Goal: Transaction & Acquisition: Book appointment/travel/reservation

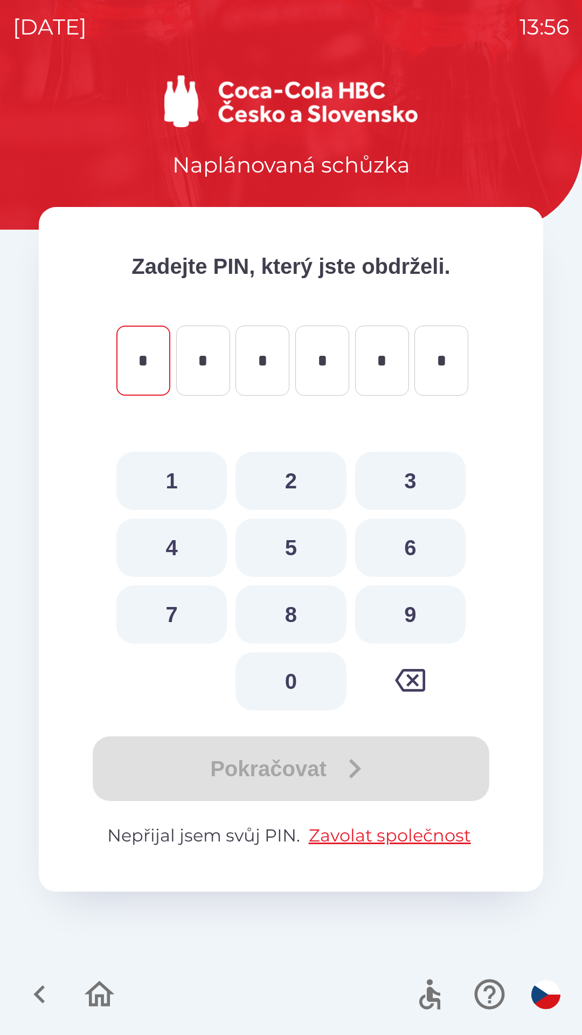
click at [286, 609] on button "8" at bounding box center [291, 614] width 111 height 58
type input "*"
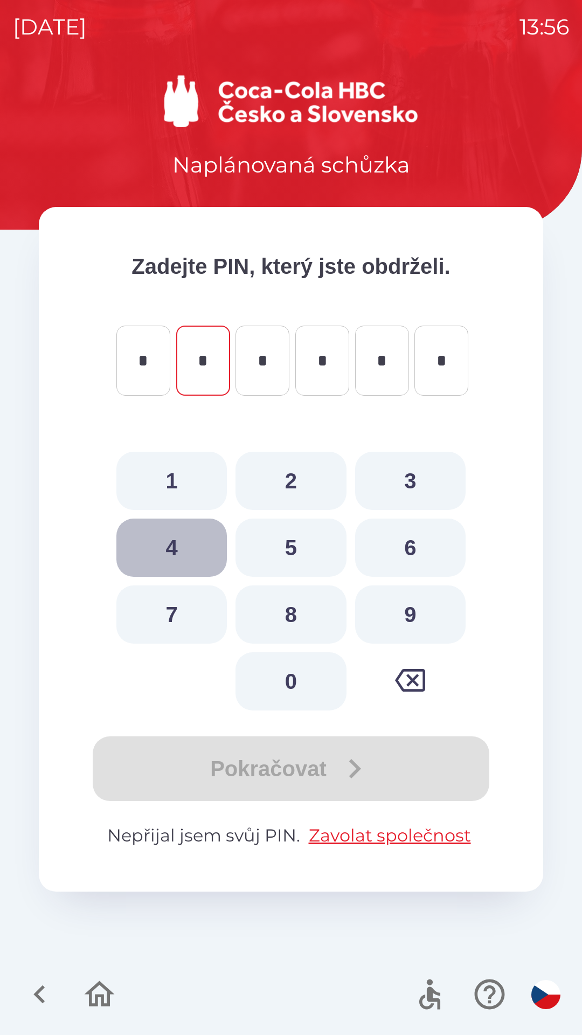
click at [165, 547] on button "4" at bounding box center [171, 548] width 111 height 58
type input "*"
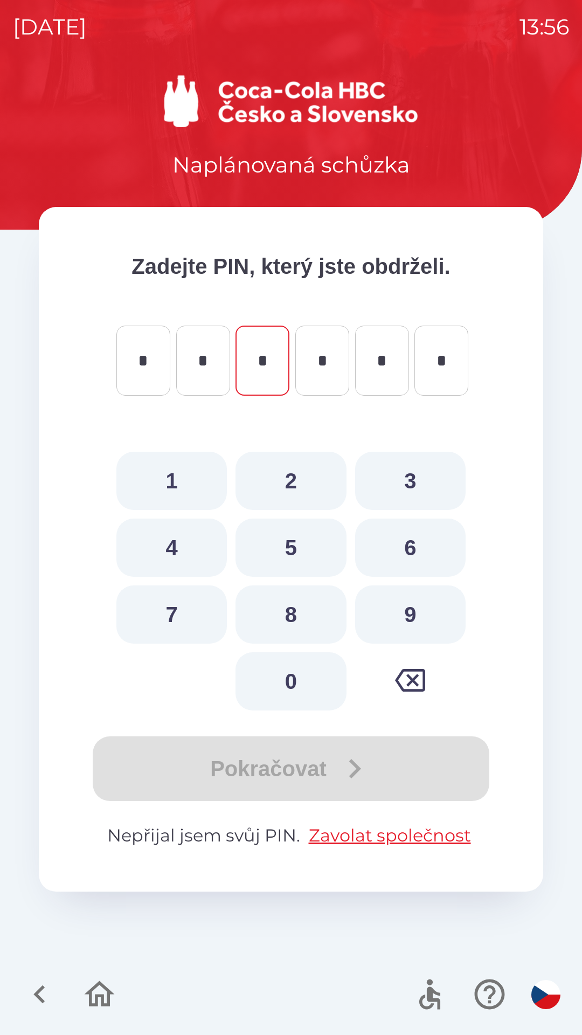
click at [171, 614] on button "7" at bounding box center [171, 614] width 111 height 58
type input "*"
click at [164, 607] on button "7" at bounding box center [171, 614] width 111 height 58
type input "*"
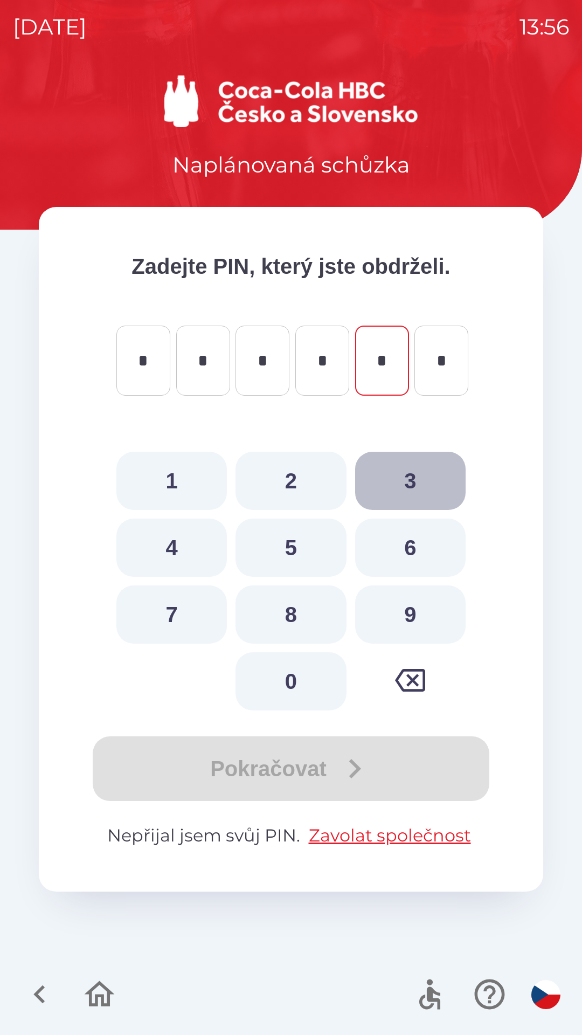
click at [403, 478] on button "3" at bounding box center [410, 481] width 111 height 58
type input "*"
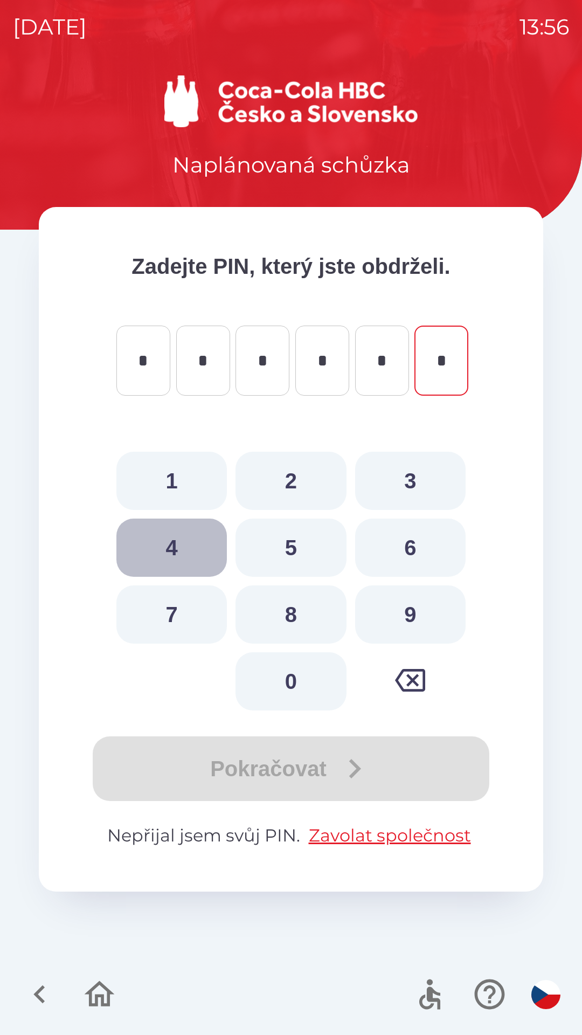
click at [165, 542] on button "4" at bounding box center [171, 548] width 111 height 58
type input "*"
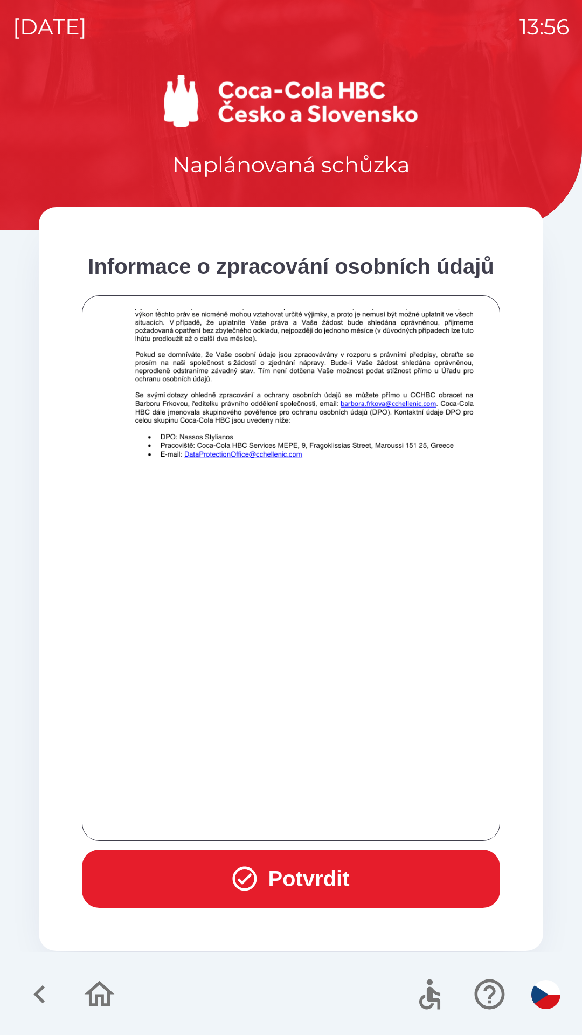
scroll to position [757, 0]
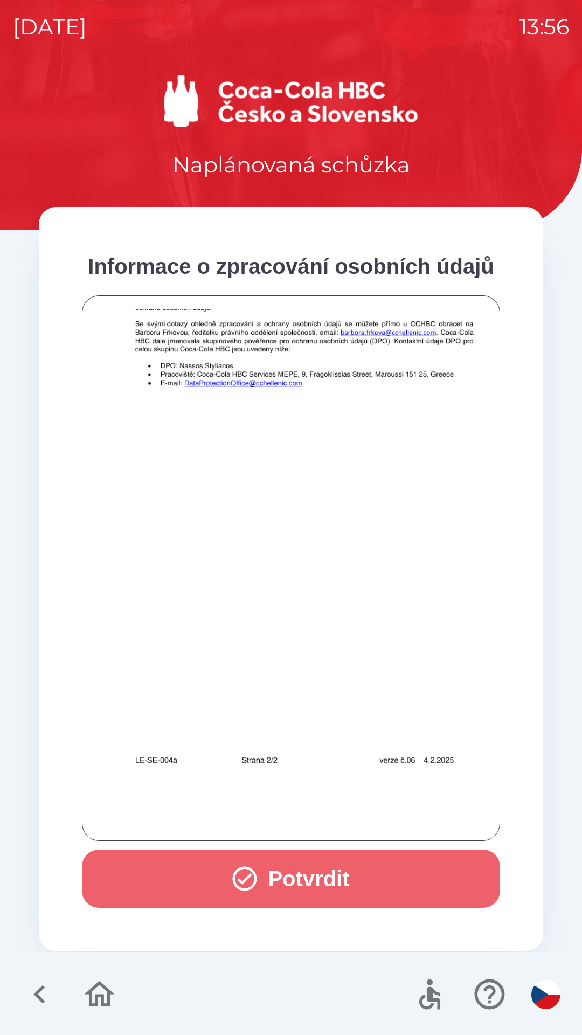
click at [242, 861] on button "Potvrdit" at bounding box center [291, 879] width 418 height 58
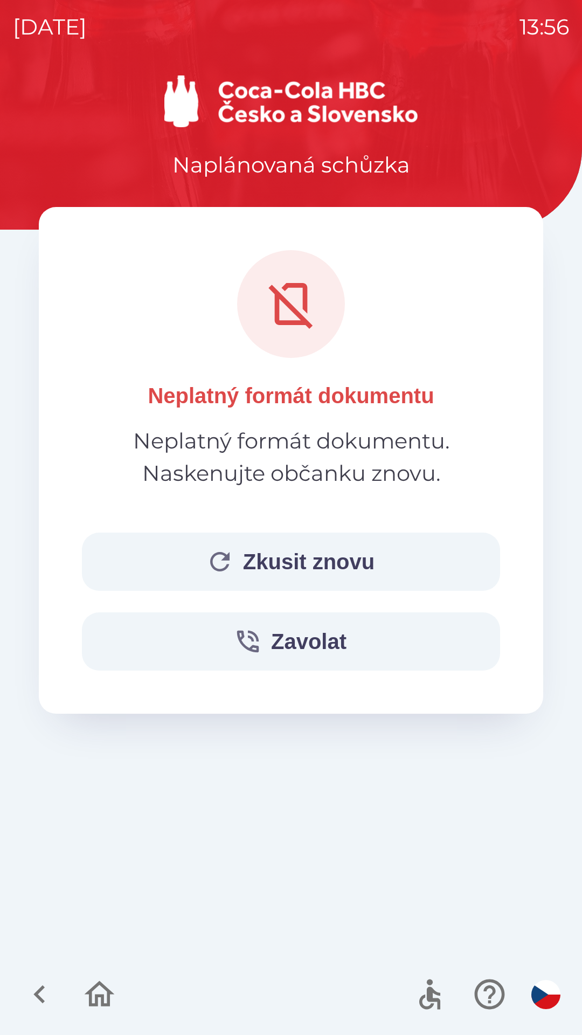
click at [226, 558] on icon "button" at bounding box center [219, 561] width 29 height 29
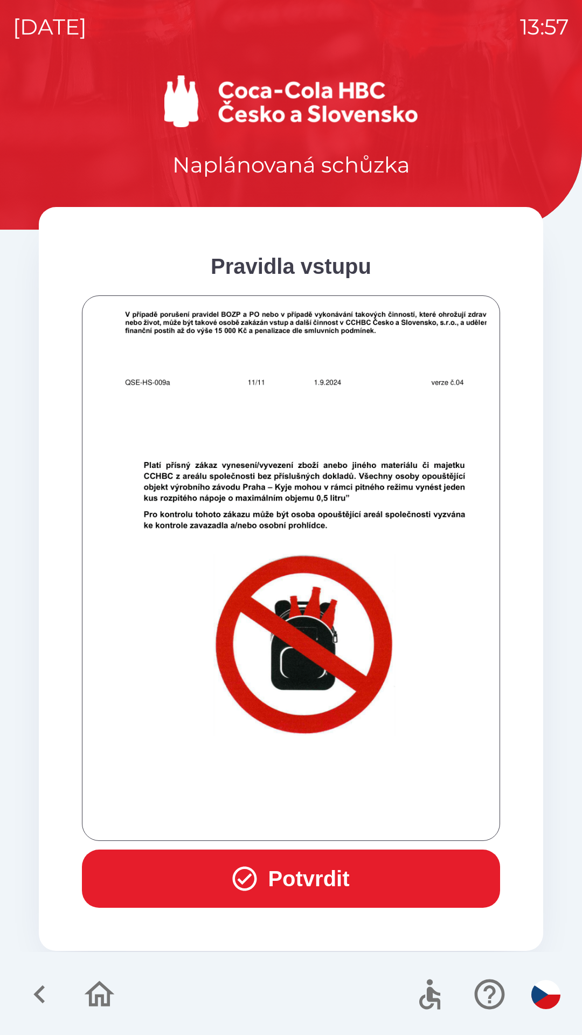
scroll to position [6674, 0]
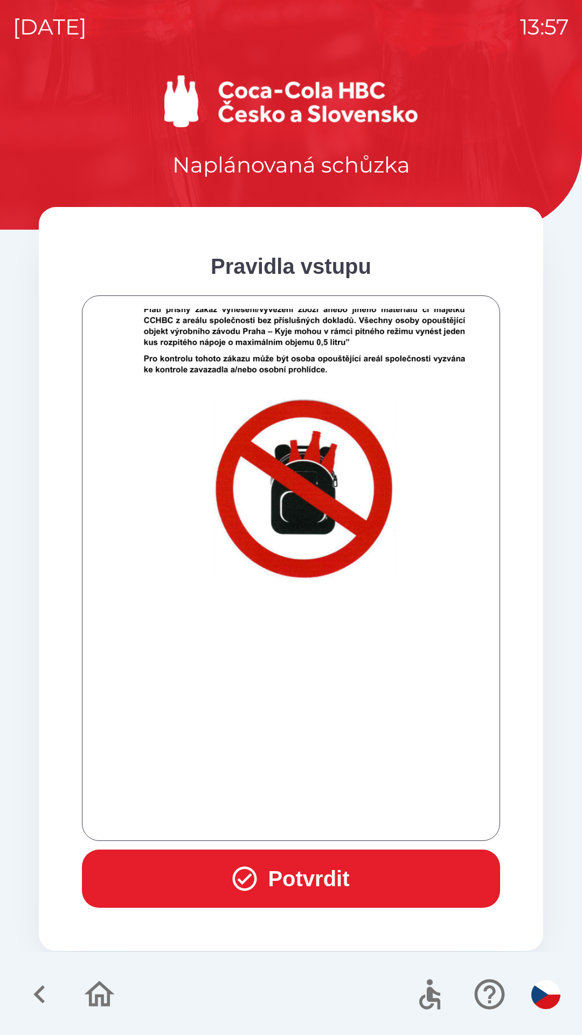
click at [219, 857] on button "Potvrdit" at bounding box center [291, 879] width 418 height 58
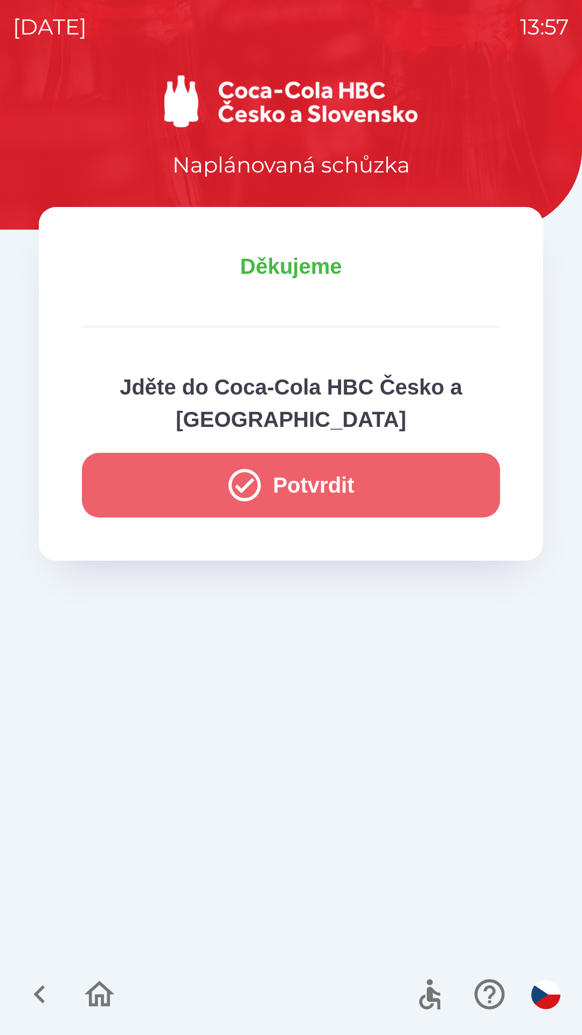
click at [253, 482] on icon "button" at bounding box center [244, 485] width 39 height 39
